Goal: Information Seeking & Learning: Learn about a topic

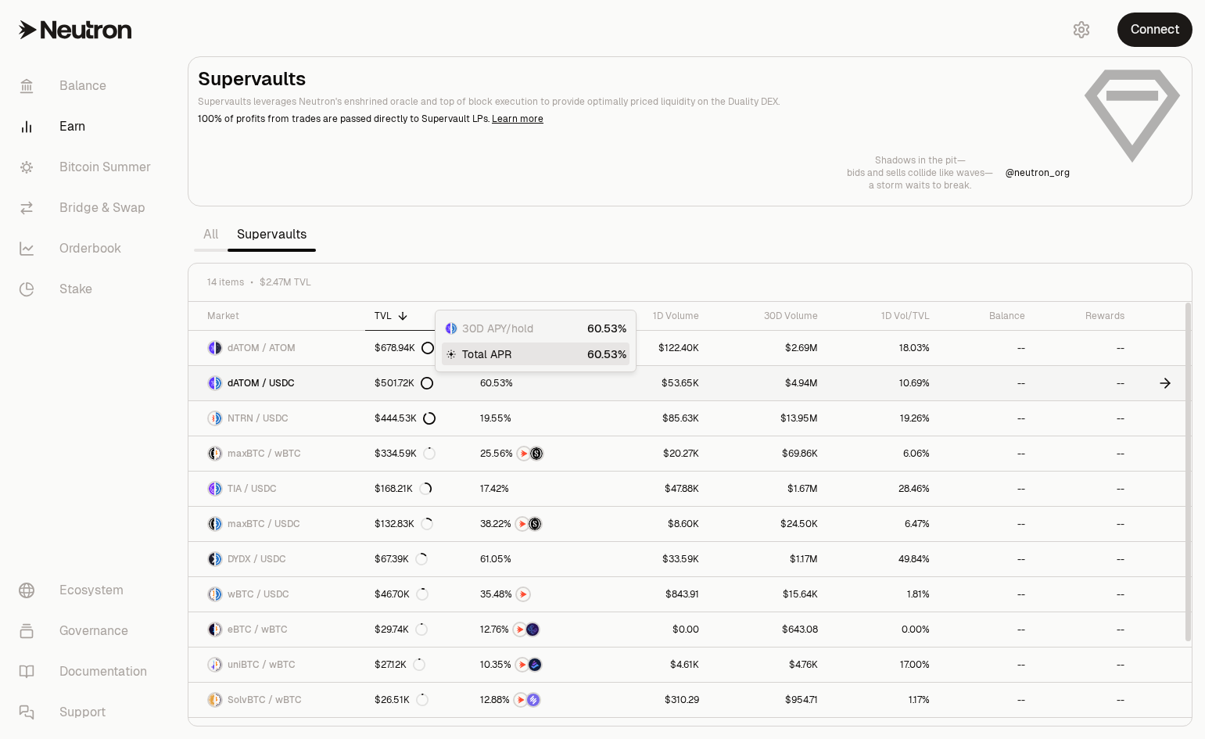
click at [490, 385] on span "0" at bounding box center [489, 384] width 6 height 12
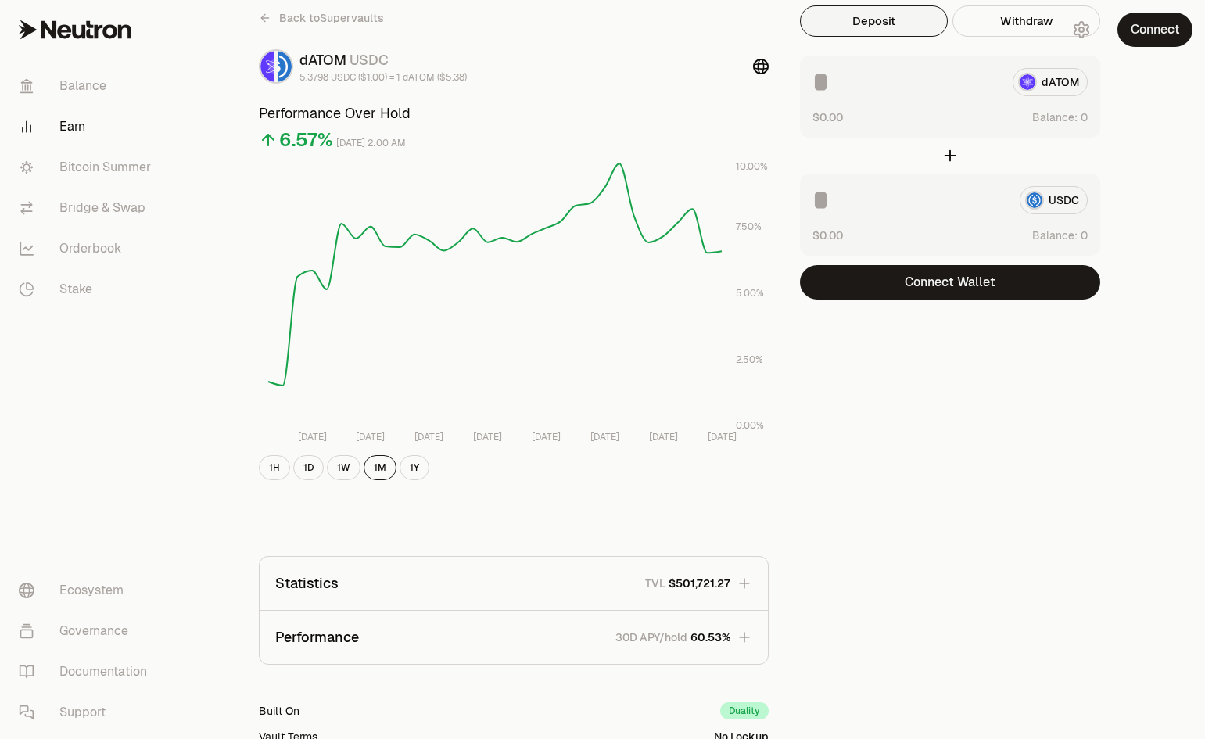
scroll to position [235, 0]
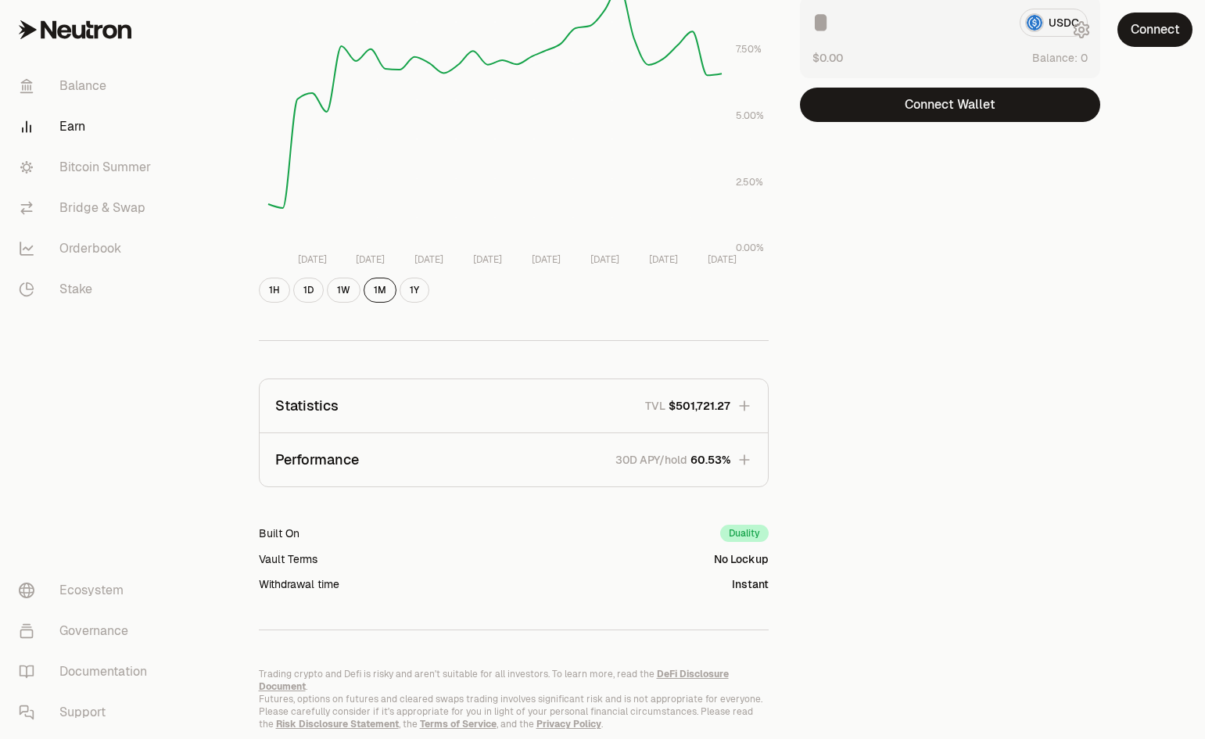
click at [732, 532] on div "Duality" at bounding box center [744, 533] width 48 height 17
click at [722, 566] on div "No Lockup" at bounding box center [741, 559] width 55 height 16
click at [723, 566] on div "No Lockup" at bounding box center [741, 559] width 55 height 16
click at [750, 579] on div "Instant" at bounding box center [750, 584] width 37 height 16
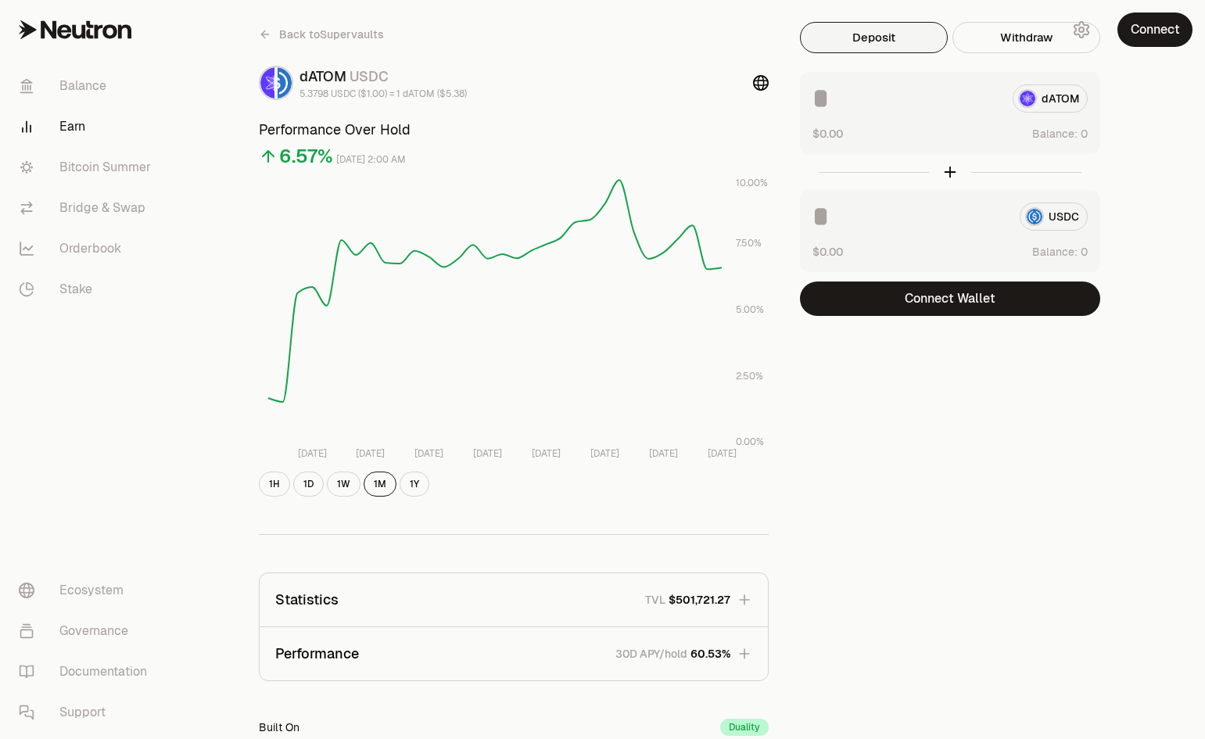
scroll to position [0, 0]
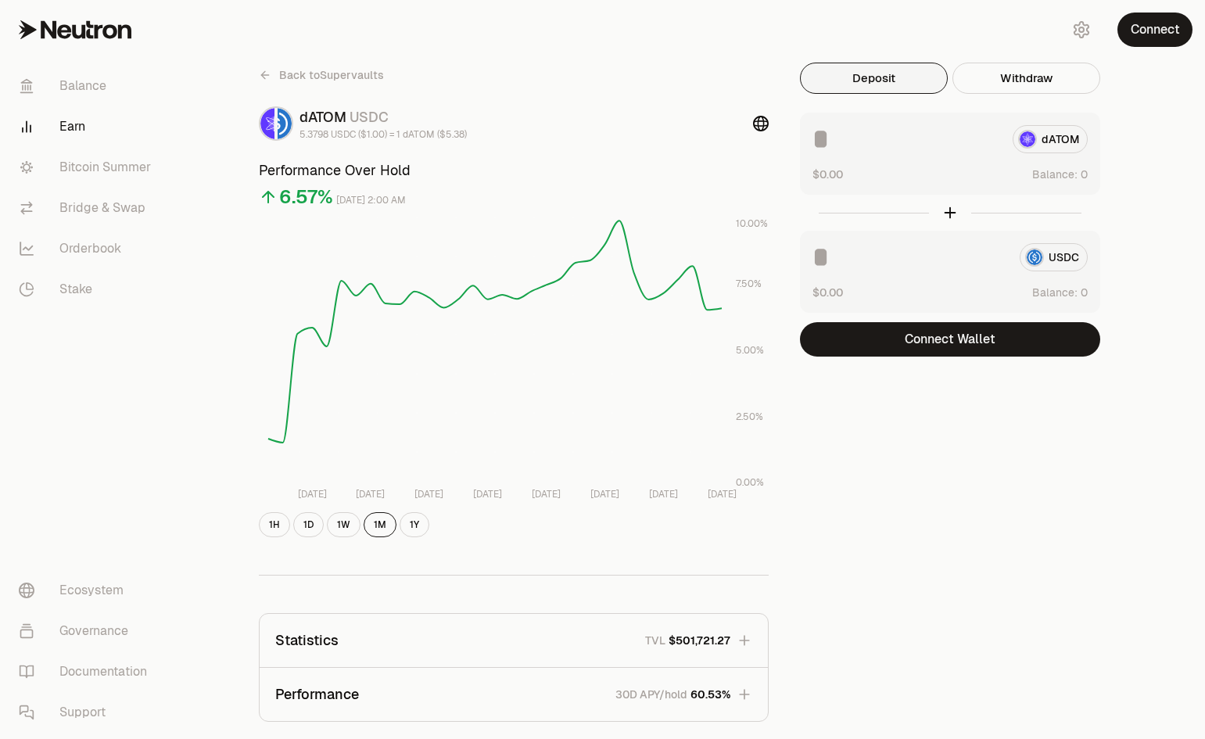
click at [261, 81] on link "Back to Supervaults" at bounding box center [321, 75] width 125 height 25
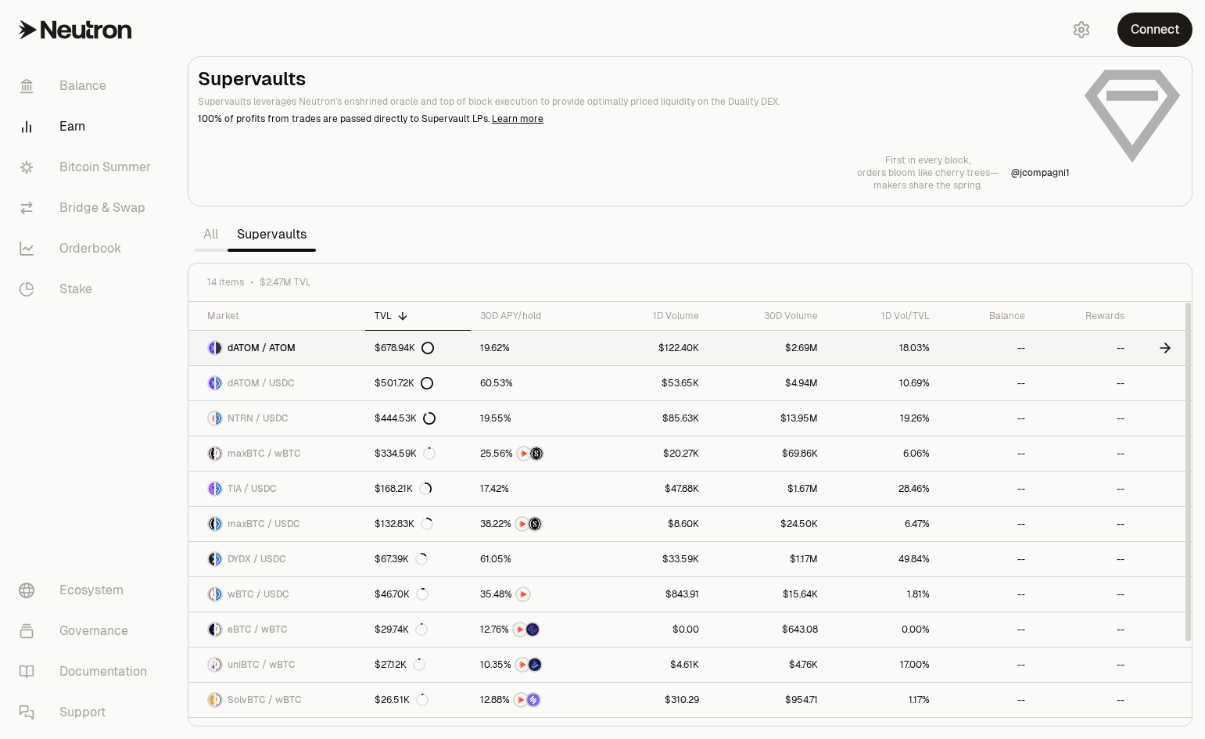
click at [351, 353] on link "dATOM / ATOM" at bounding box center [276, 348] width 177 height 34
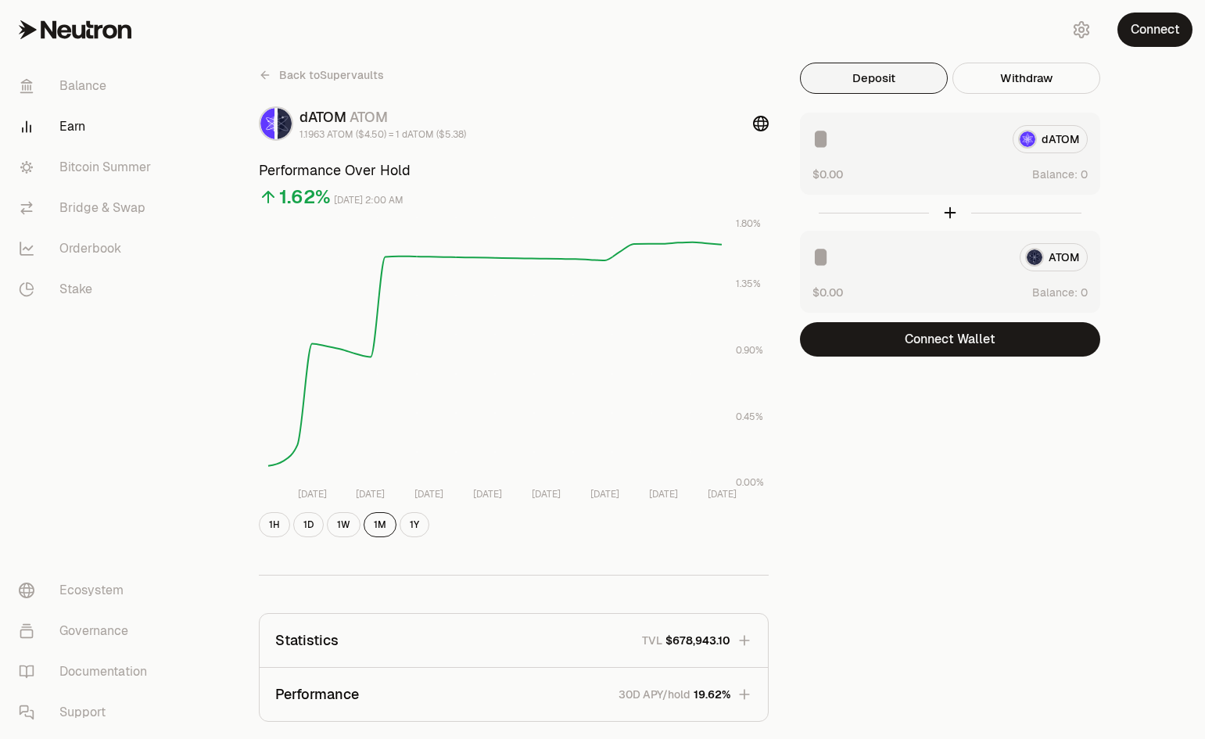
click at [262, 74] on icon at bounding box center [265, 75] width 13 height 13
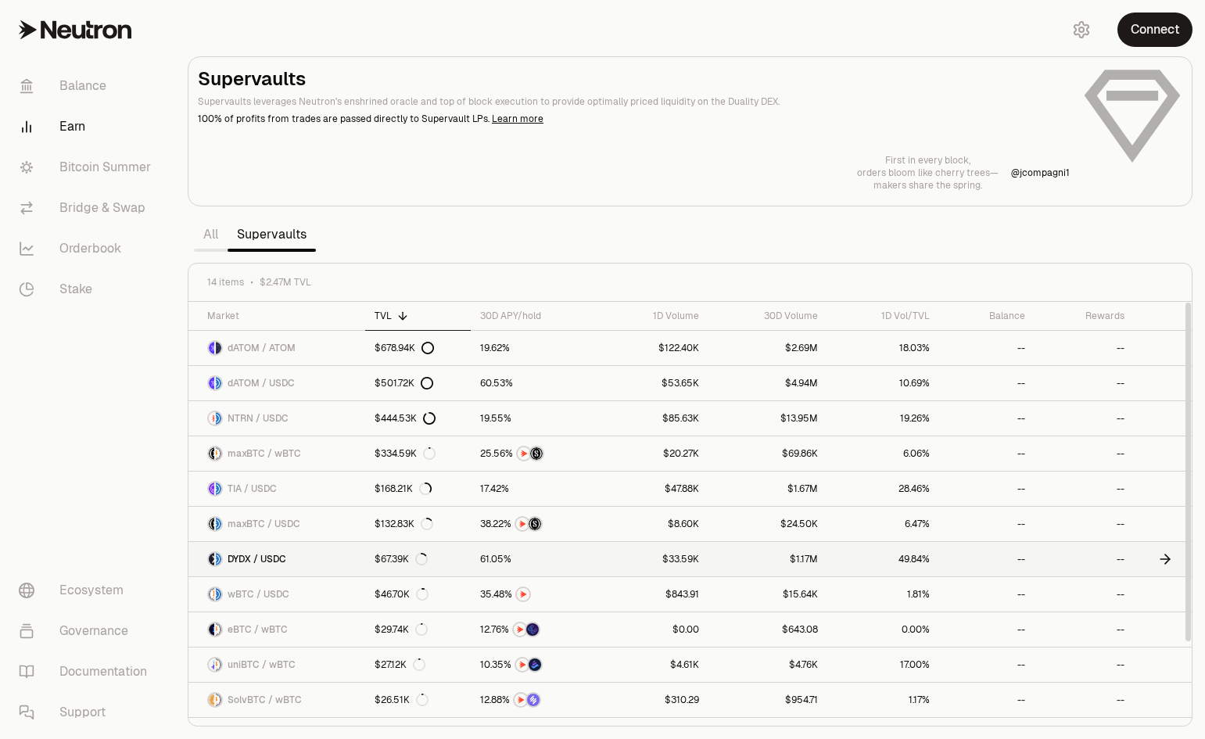
click at [294, 556] on link "DYDX / USDC" at bounding box center [276, 559] width 177 height 34
